Goal: Transaction & Acquisition: Purchase product/service

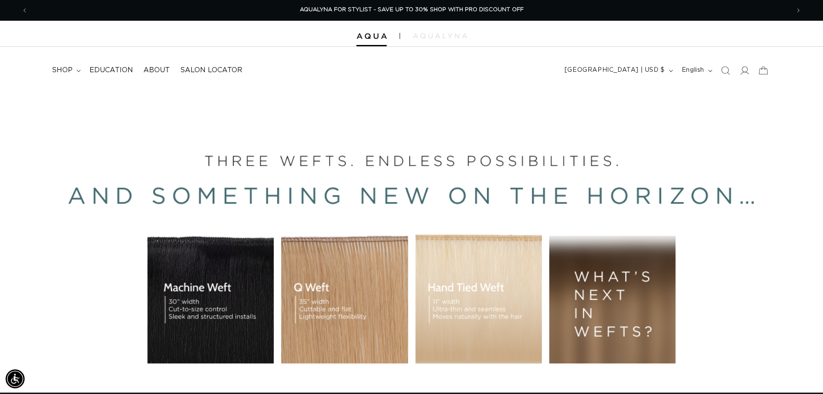
scroll to position [0, 1523]
click at [621, 292] on div "BUILT FOR  PERFORMANCE. TRUSTED BY PROFESSIONALS. Premium hair extensions desig…" at bounding box center [411, 283] width 823 height 389
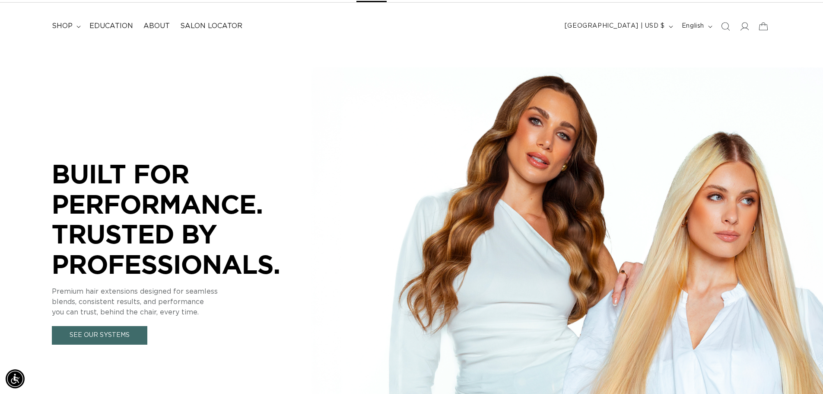
scroll to position [0, 0]
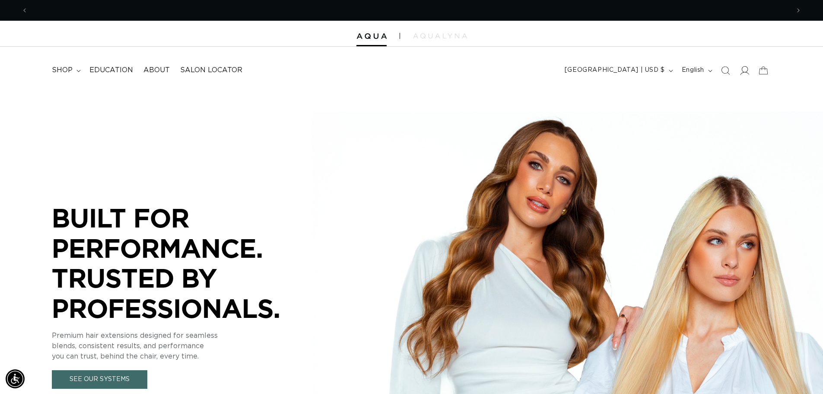
click at [744, 72] on icon at bounding box center [744, 70] width 9 height 9
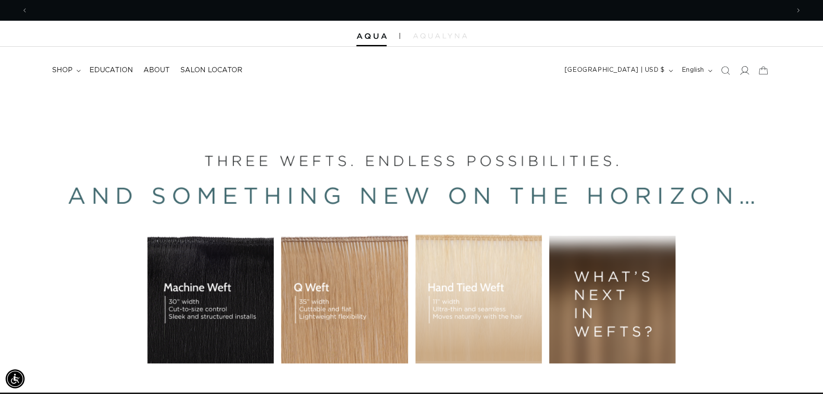
scroll to position [0, 1523]
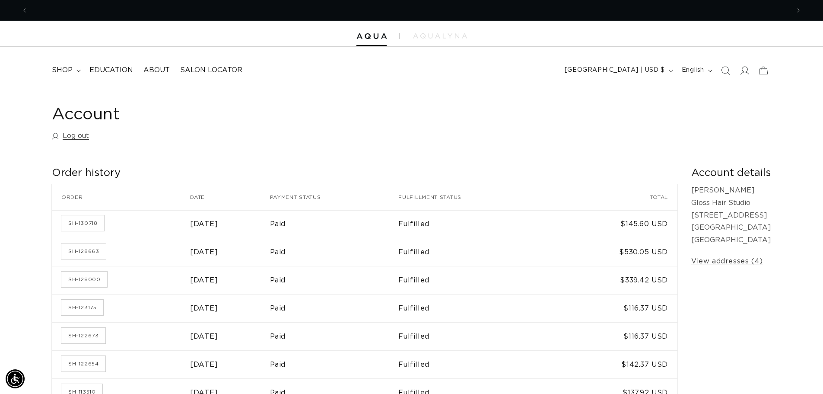
scroll to position [0, 762]
click at [65, 71] on span "shop" at bounding box center [62, 70] width 21 height 9
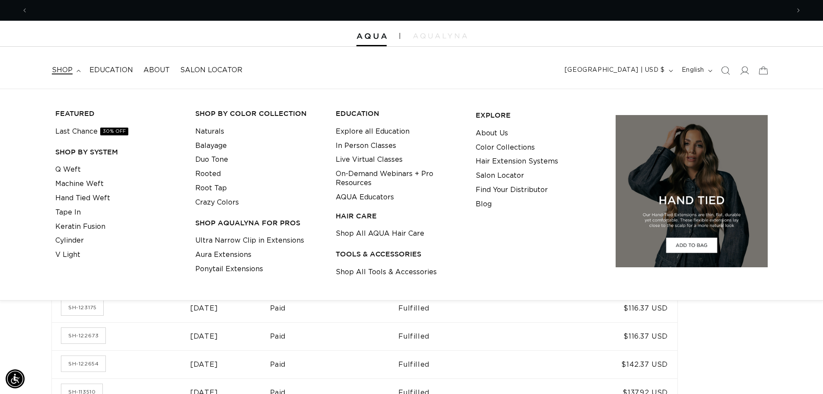
scroll to position [0, 0]
click at [58, 210] on link "Tape In" at bounding box center [67, 212] width 25 height 14
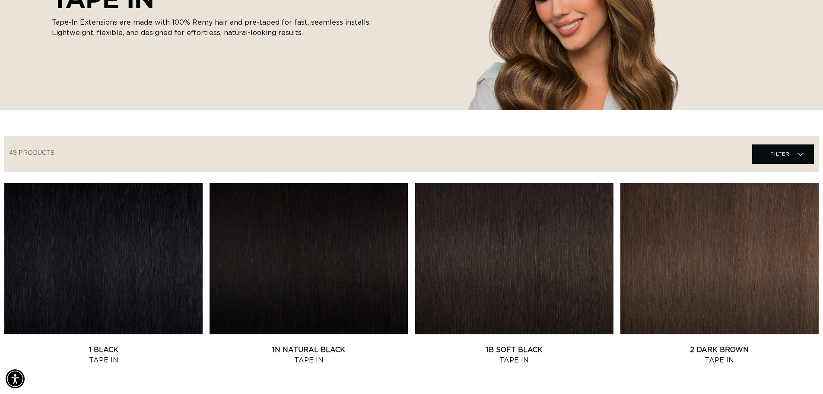
scroll to position [389, 0]
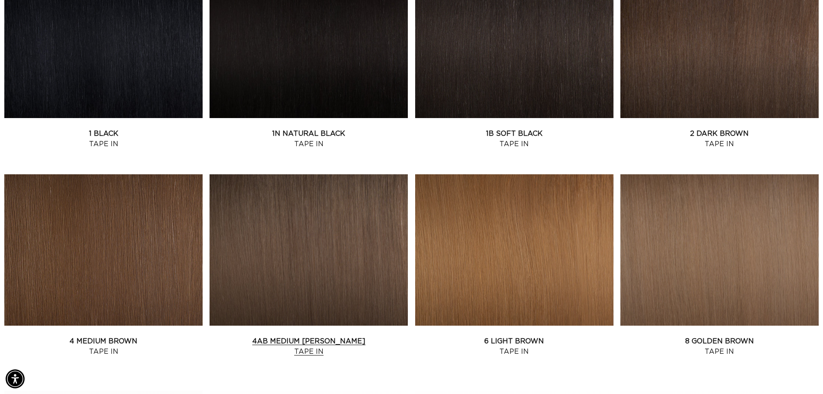
click at [276, 336] on link "4AB Medium Ash Brown Tape In" at bounding box center [309, 346] width 198 height 21
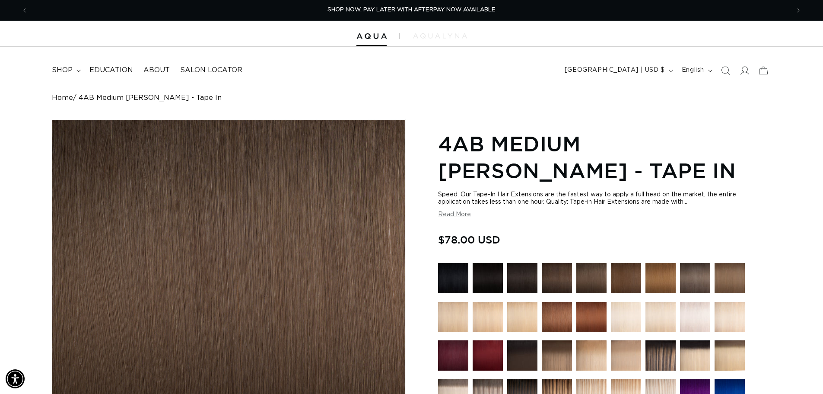
click at [447, 36] on img at bounding box center [440, 35] width 54 height 5
click at [71, 72] on span "shop" at bounding box center [62, 70] width 21 height 9
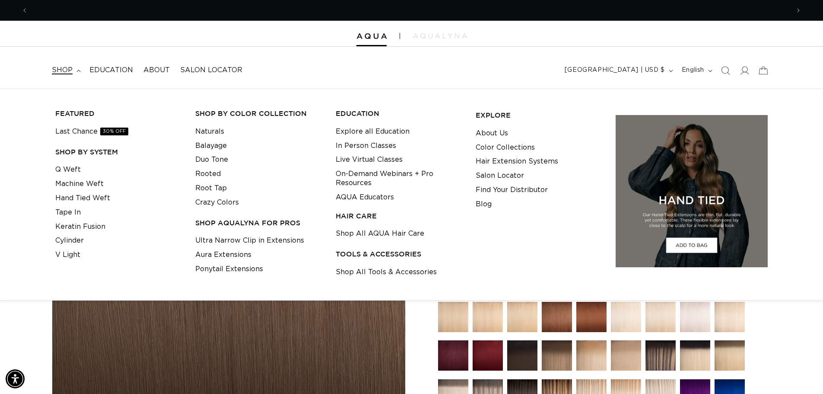
scroll to position [0, 0]
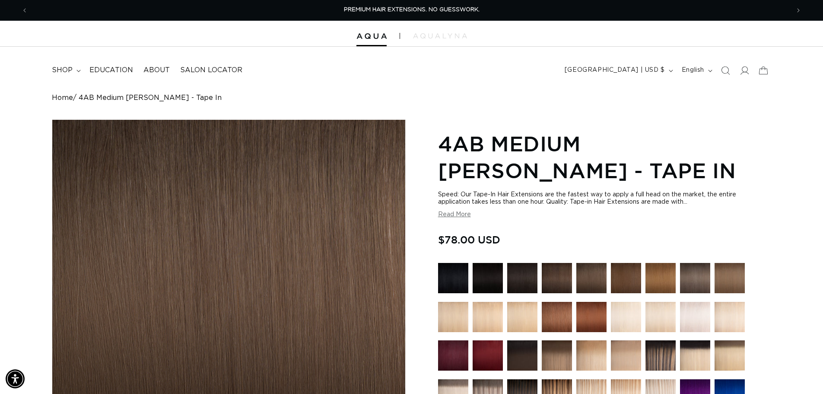
click at [365, 42] on div at bounding box center [411, 34] width 823 height 26
